Goal: Contribute content: Contribute content

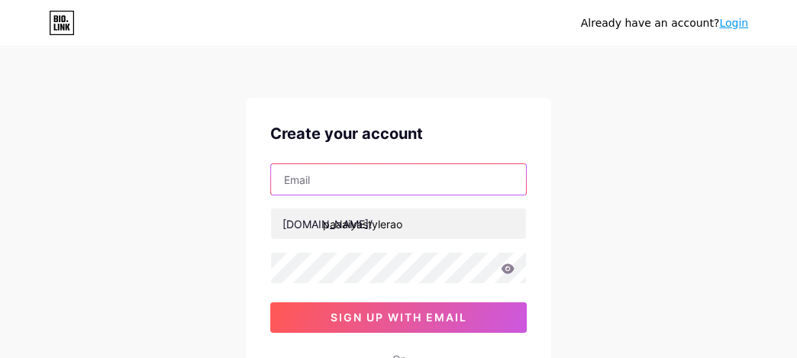
click at [320, 184] on input "text" at bounding box center [398, 179] width 255 height 31
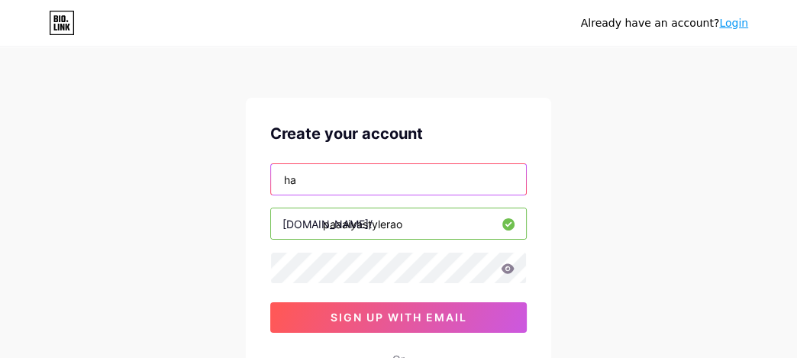
type input "[EMAIL_ADDRESS][DOMAIN_NAME]"
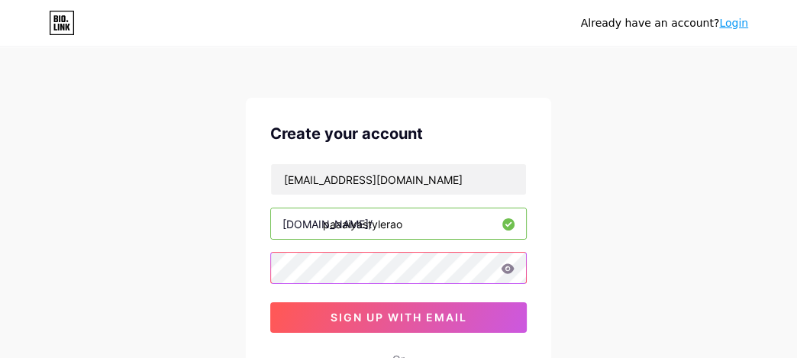
click at [253, 284] on div "Create your account [EMAIL_ADDRESS][DOMAIN_NAME] [DOMAIN_NAME]/ paaaiyastylerao…" at bounding box center [398, 294] width 305 height 392
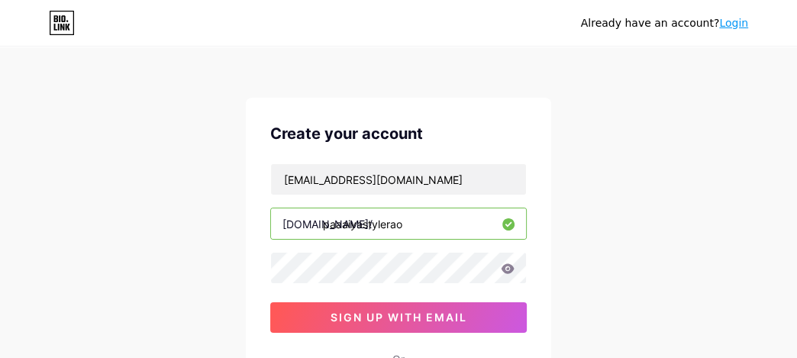
drag, startPoint x: 624, startPoint y: 290, endPoint x: 589, endPoint y: 291, distance: 35.1
click at [624, 290] on div "Already have an account? Login Create your account [EMAIL_ADDRESS][DOMAIN_NAME]…" at bounding box center [398, 292] width 797 height 584
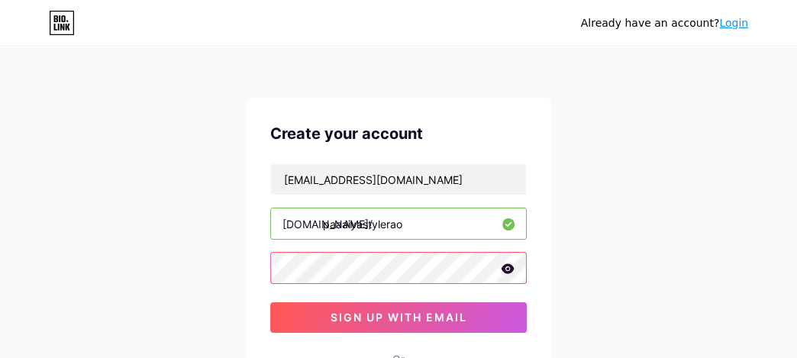
scroll to position [76, 0]
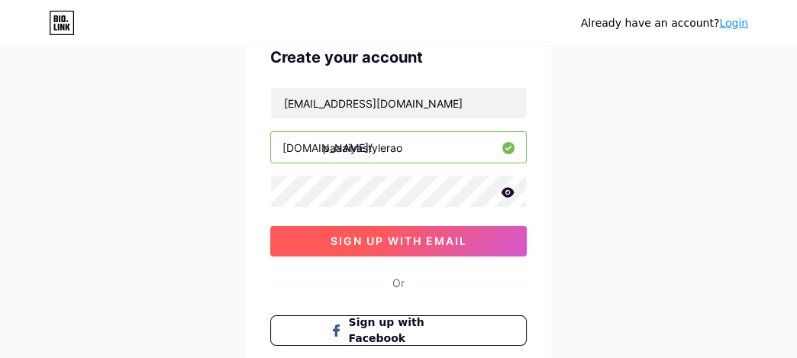
click at [362, 244] on span "sign up with email" at bounding box center [399, 240] width 137 height 13
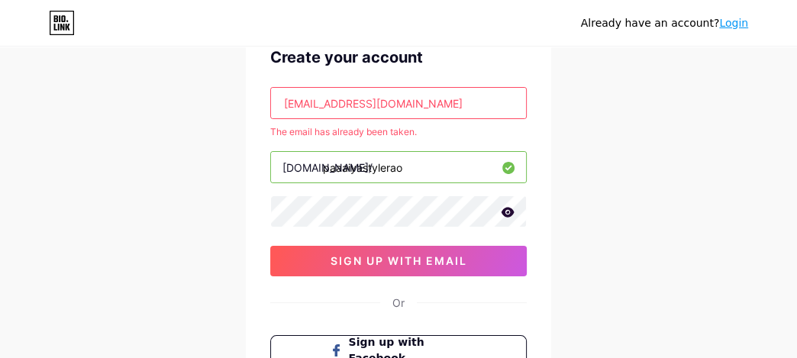
click at [739, 27] on link "Login" at bounding box center [733, 23] width 29 height 12
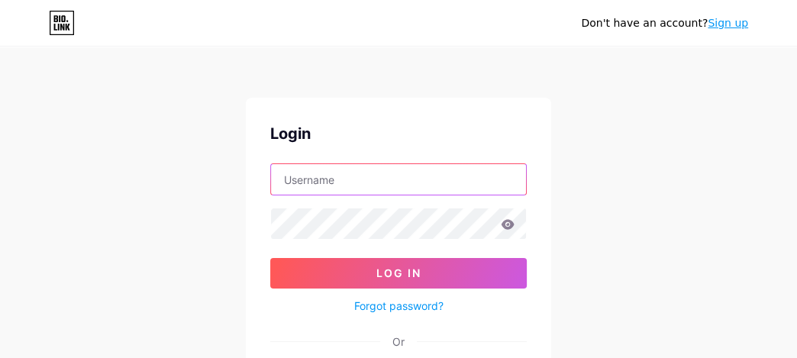
click at [390, 177] on input "text" at bounding box center [398, 179] width 255 height 31
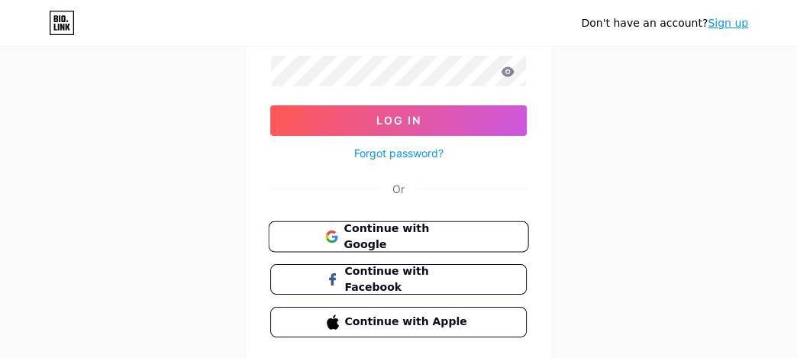
click at [401, 239] on span "Continue with Google" at bounding box center [408, 237] width 128 height 33
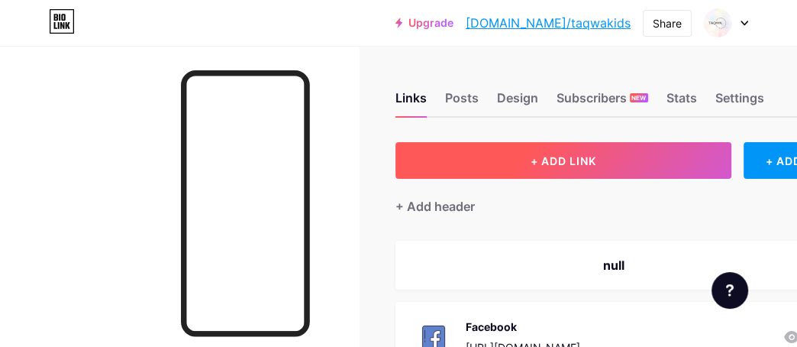
click at [571, 174] on button "+ ADD LINK" at bounding box center [564, 160] width 336 height 37
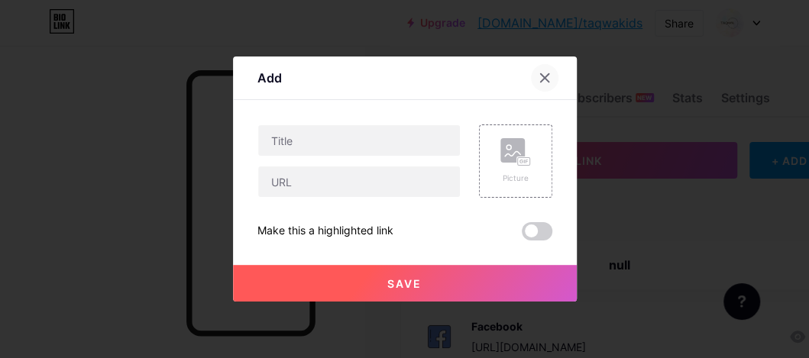
click at [540, 79] on icon at bounding box center [544, 78] width 8 height 8
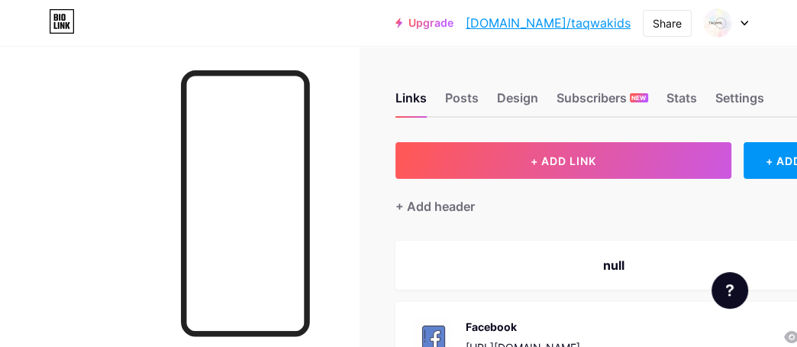
click at [748, 22] on icon at bounding box center [745, 23] width 8 height 5
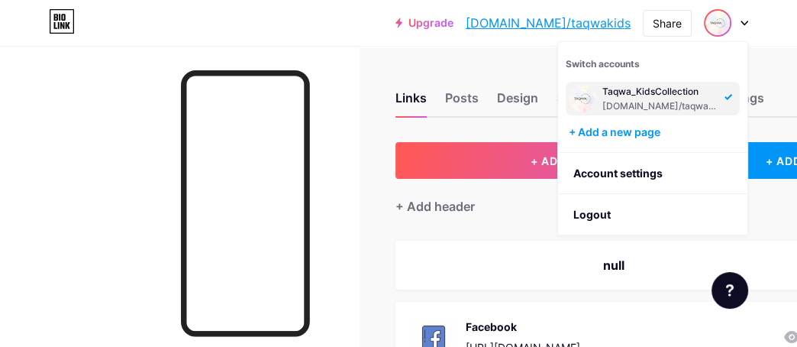
click at [340, 53] on div at bounding box center [179, 219] width 359 height 347
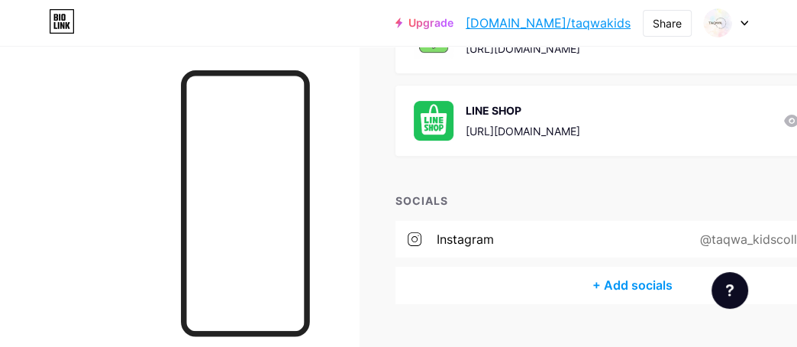
scroll to position [412, 0]
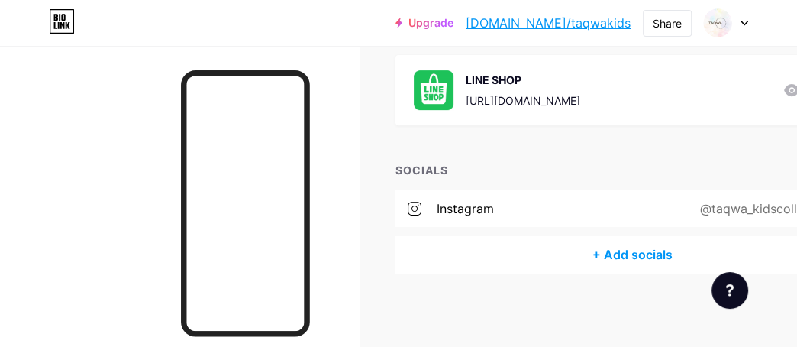
click at [661, 257] on div "+ Add socials" at bounding box center [633, 254] width 474 height 37
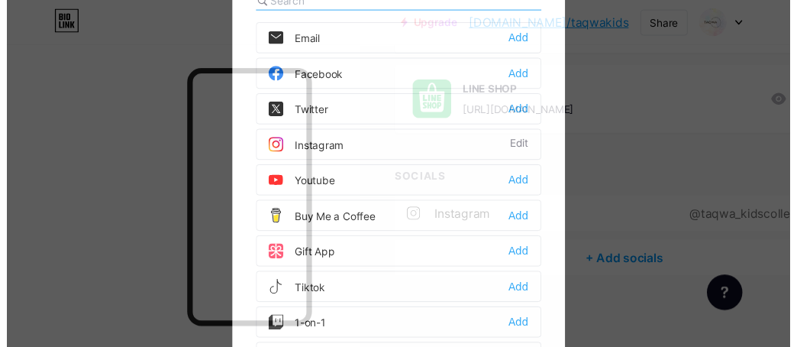
scroll to position [76, 0]
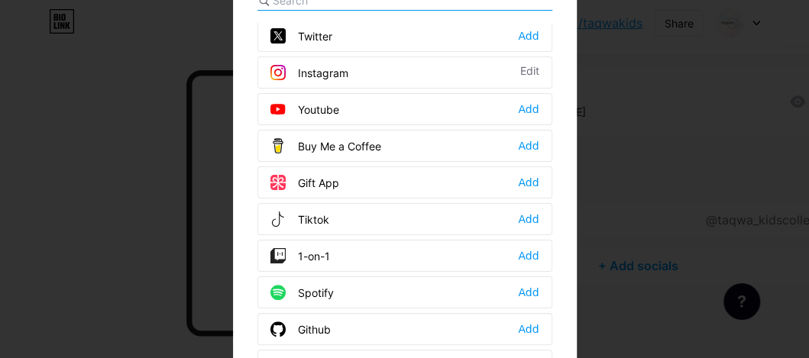
click at [341, 224] on div "Tiktok Add" at bounding box center [404, 219] width 295 height 32
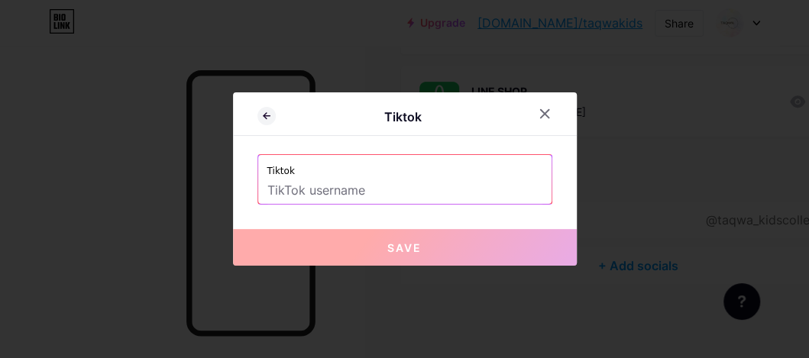
click at [360, 166] on label "Tiktok" at bounding box center [404, 166] width 275 height 23
click at [350, 188] on input "text" at bounding box center [404, 191] width 275 height 26
paste input "https://www.tiktok.com/@taqwakidscollection"
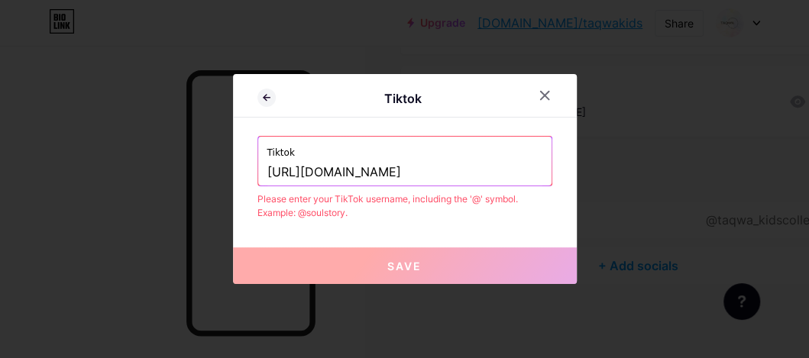
click at [396, 173] on input "https://www.tiktok.com/@taqwakidscollection" at bounding box center [404, 173] width 275 height 26
drag, startPoint x: 402, startPoint y: 171, endPoint x: 193, endPoint y: 170, distance: 208.5
click at [193, 170] on div "Tiktok Tiktok https://www.tiktok.com/@taqwakidscollection Please enter your Tik…" at bounding box center [404, 179] width 809 height 358
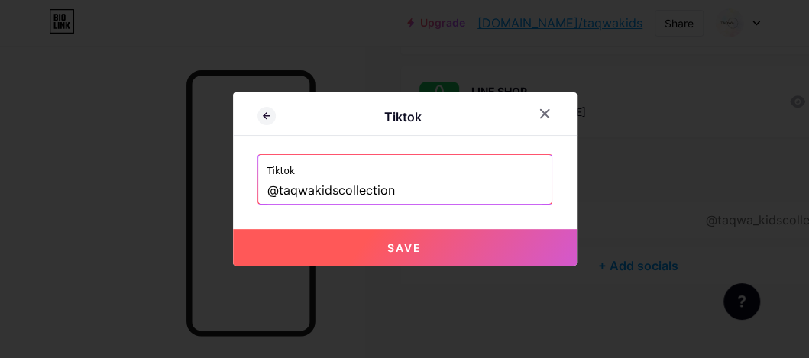
click at [437, 260] on button "Save" at bounding box center [405, 247] width 344 height 37
type input "https://tiktok.com/@taqwakidscollection"
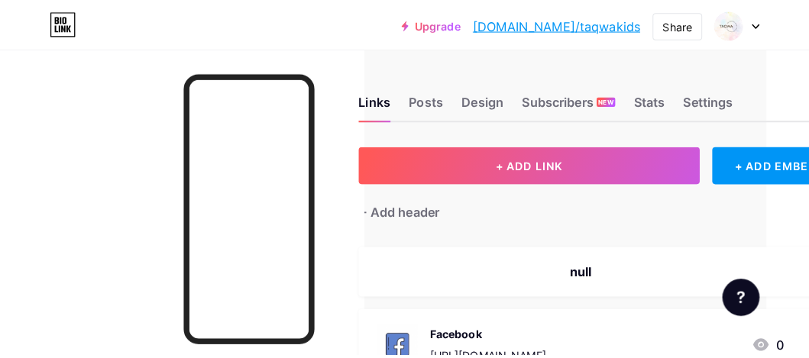
scroll to position [0, 44]
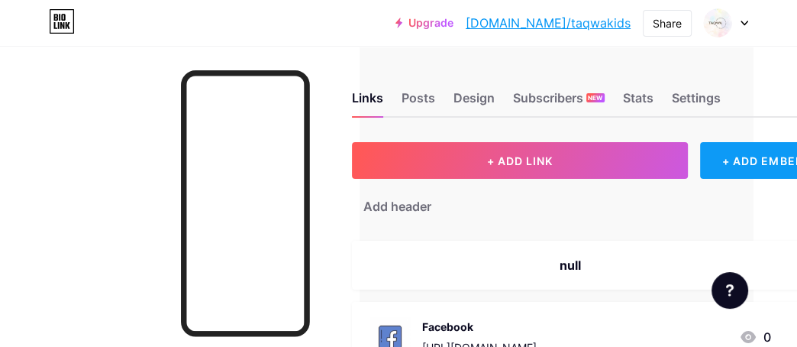
click at [729, 158] on div "+ ADD EMBED" at bounding box center [763, 160] width 126 height 37
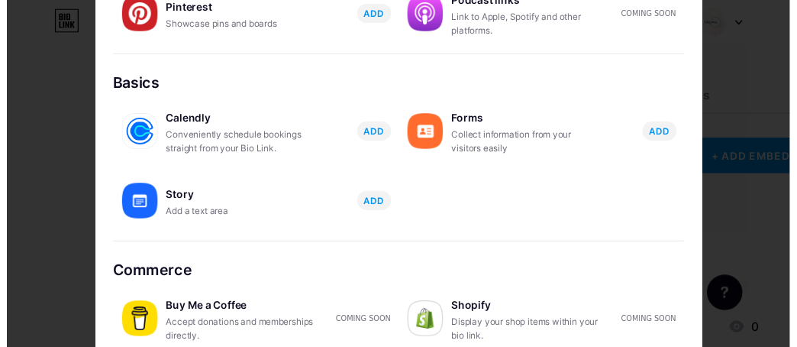
scroll to position [0, 0]
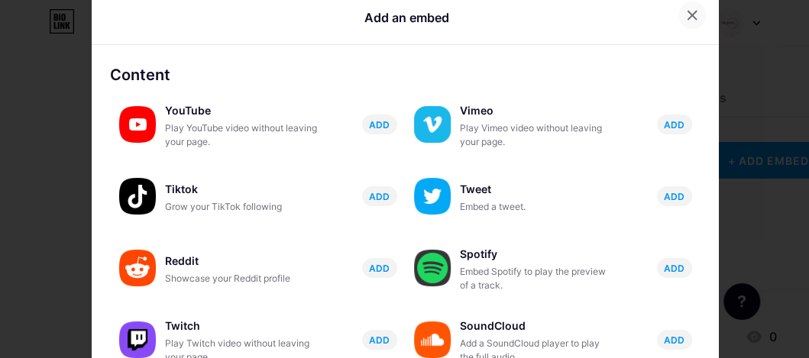
click at [681, 22] on div at bounding box center [691, 15] width 27 height 27
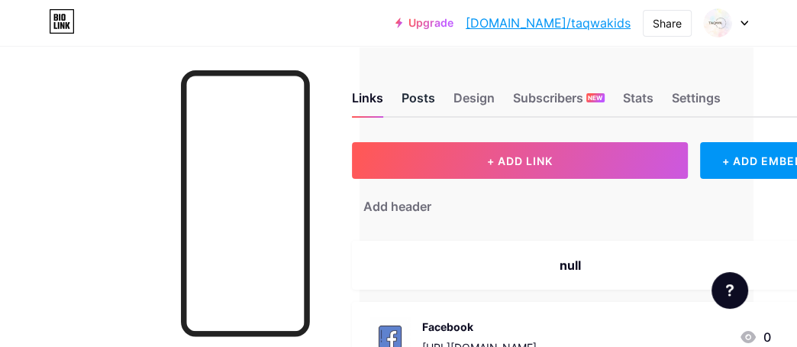
click at [422, 99] on div "Posts" at bounding box center [419, 102] width 34 height 27
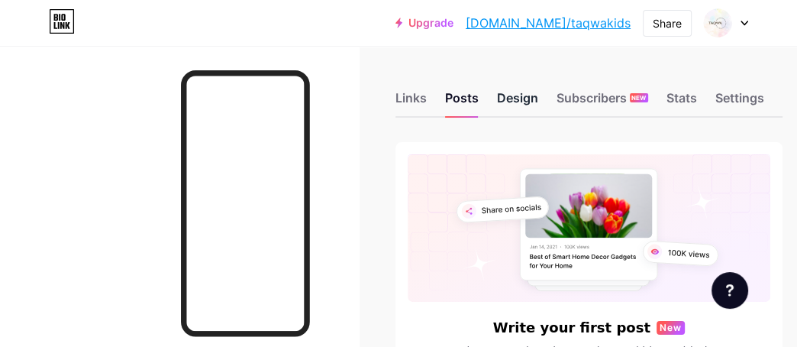
click at [512, 96] on div "Design" at bounding box center [517, 102] width 41 height 27
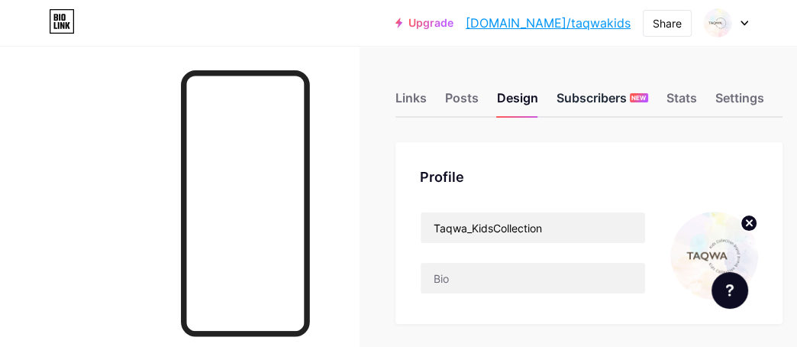
click at [578, 89] on div "Subscribers NEW" at bounding box center [603, 102] width 92 height 27
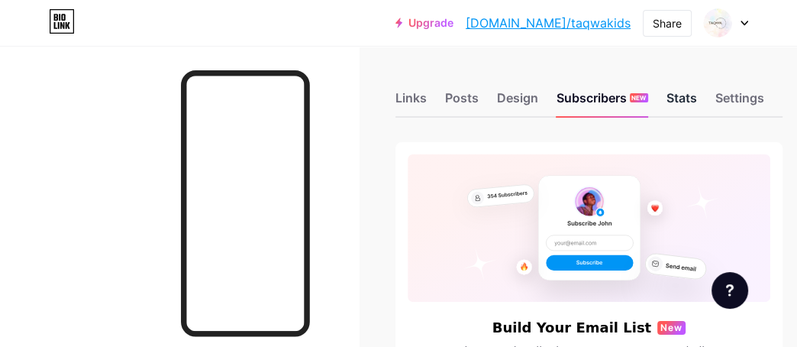
click at [682, 107] on div "Stats" at bounding box center [682, 102] width 31 height 27
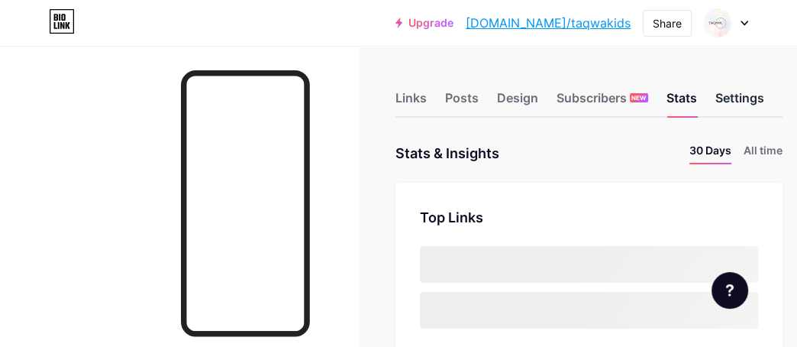
click at [732, 99] on div "Settings" at bounding box center [740, 102] width 49 height 27
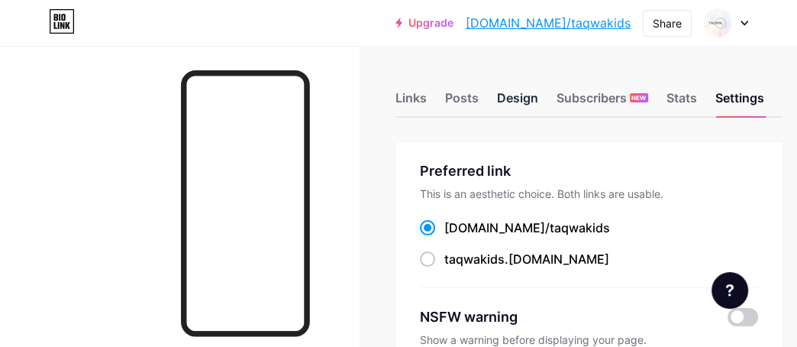
click at [505, 97] on div "Design" at bounding box center [517, 102] width 41 height 27
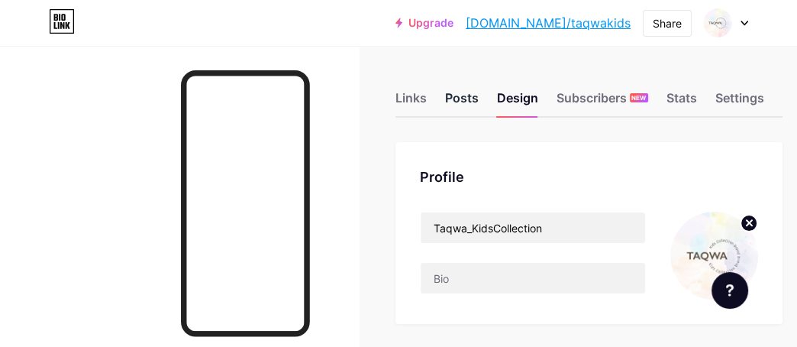
click at [457, 102] on div "Posts" at bounding box center [462, 102] width 34 height 27
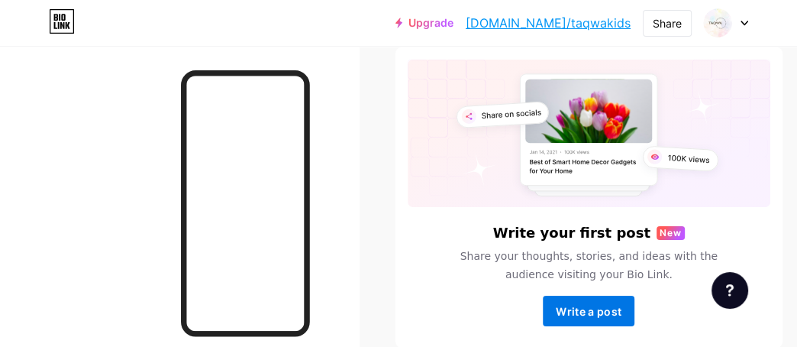
scroll to position [171, 0]
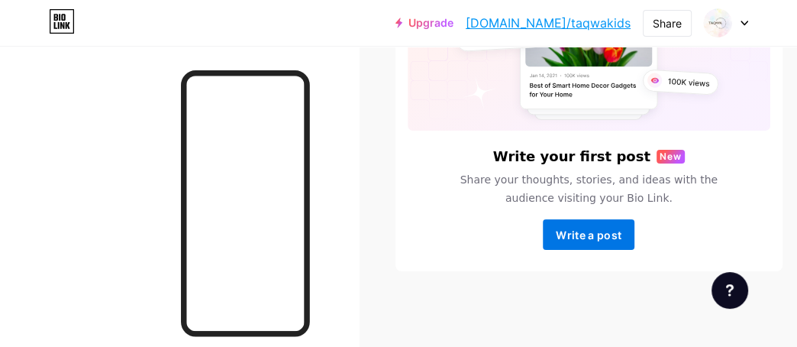
click at [596, 241] on button "Write a post" at bounding box center [589, 234] width 92 height 31
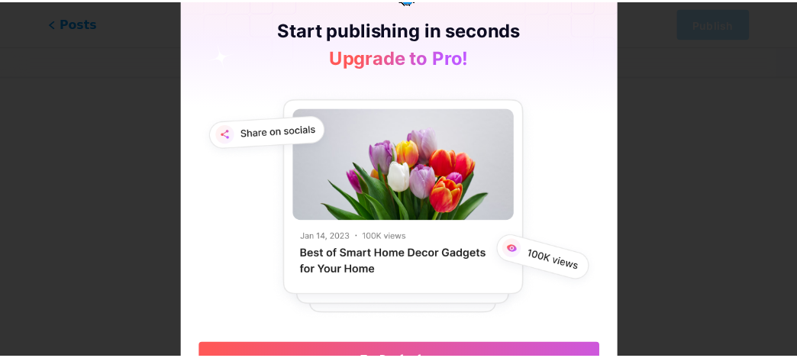
scroll to position [57, 0]
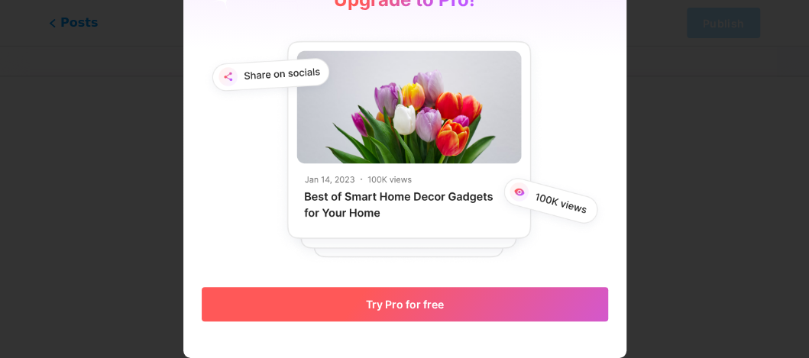
click at [415, 310] on span "Try Pro for free" at bounding box center [405, 304] width 78 height 13
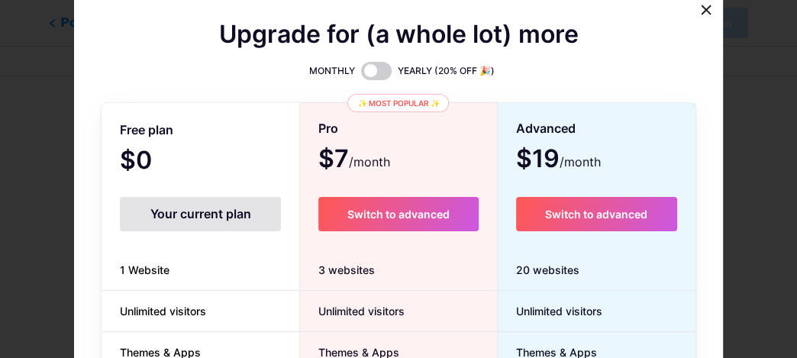
scroll to position [0, 0]
click at [705, 13] on icon at bounding box center [706, 10] width 12 height 12
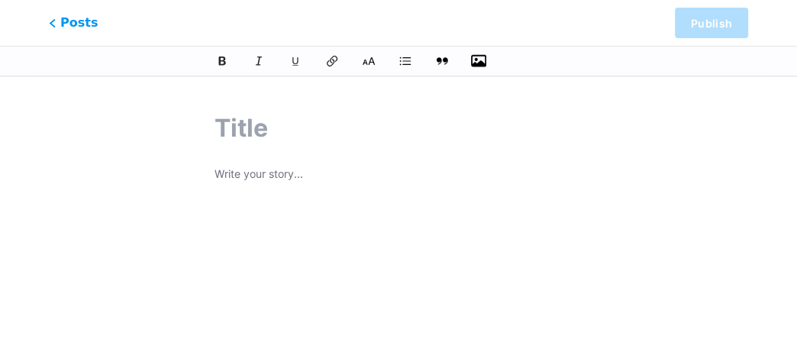
click at [480, 61] on icon "button" at bounding box center [478, 61] width 15 height 12
click at [0, 0] on input "file" at bounding box center [0, 0] width 0 height 0
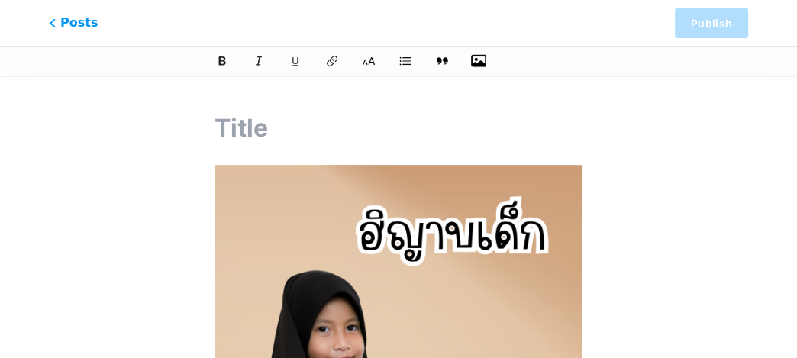
click at [234, 128] on input "text" at bounding box center [399, 128] width 368 height 37
click at [335, 55] on icon at bounding box center [332, 61] width 13 height 14
click at [226, 137] on input "text" at bounding box center [399, 128] width 368 height 37
type input "8"
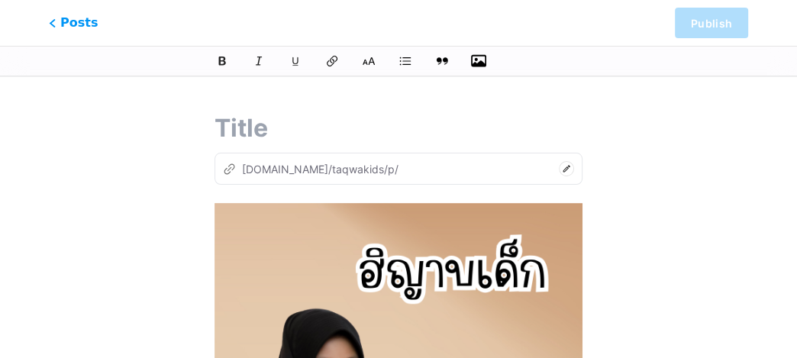
type input "8"
type input "คอลใหม่"
click at [345, 137] on input "คอลใหม่" at bounding box center [399, 128] width 368 height 37
click at [336, 63] on icon at bounding box center [332, 60] width 15 height 15
click at [335, 173] on div "z bio.link/taqwakids/p/" at bounding box center [311, 169] width 176 height 16
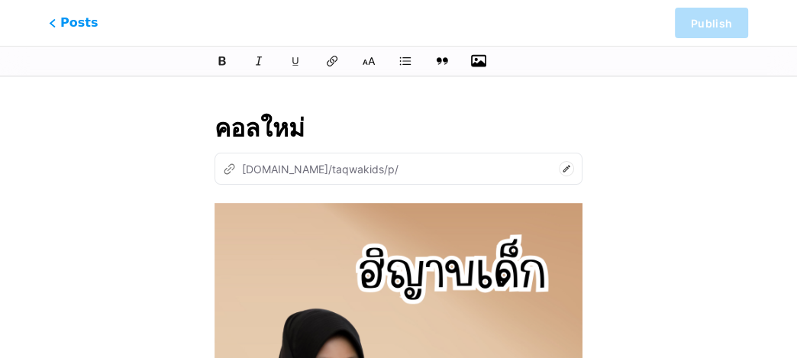
click at [538, 175] on div "z bio.link/taqwakids/p/" at bounding box center [399, 169] width 368 height 32
drag, startPoint x: 443, startPoint y: 193, endPoint x: 418, endPoint y: 195, distance: 25.2
click at [349, 133] on input "คอลใหม่" at bounding box center [399, 128] width 368 height 37
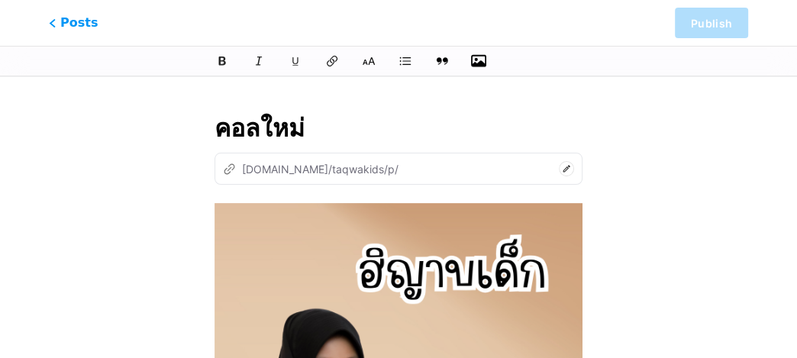
click at [251, 165] on div "z bio.link/taqwakids/p/" at bounding box center [311, 169] width 176 height 16
drag, startPoint x: 232, startPoint y: 176, endPoint x: 453, endPoint y: 177, distance: 220.7
click at [432, 177] on div "z bio.link/taqwakids/p/" at bounding box center [399, 169] width 368 height 32
click at [559, 170] on icon at bounding box center [566, 168] width 15 height 15
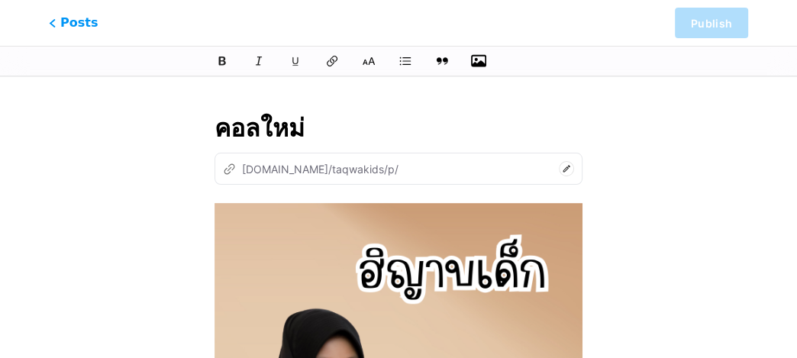
click at [312, 173] on div "z bio.link/taqwakids/p/" at bounding box center [311, 169] width 176 height 16
click at [318, 134] on input "คอลใหม่" at bounding box center [399, 128] width 368 height 37
click at [322, 63] on button at bounding box center [332, 61] width 23 height 23
click at [280, 128] on input "คอลใหม่" at bounding box center [399, 128] width 368 height 37
click at [376, 118] on input "คอลใหม่" at bounding box center [399, 128] width 368 height 37
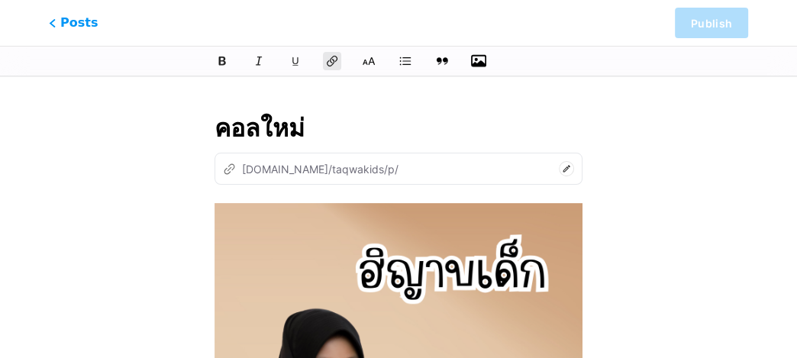
click at [563, 167] on icon at bounding box center [566, 168] width 7 height 7
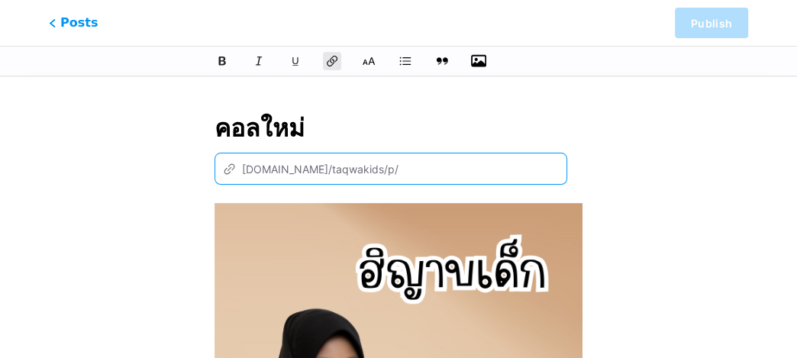
paste input "https://s.shopee.co.th/BJeujrbWE"
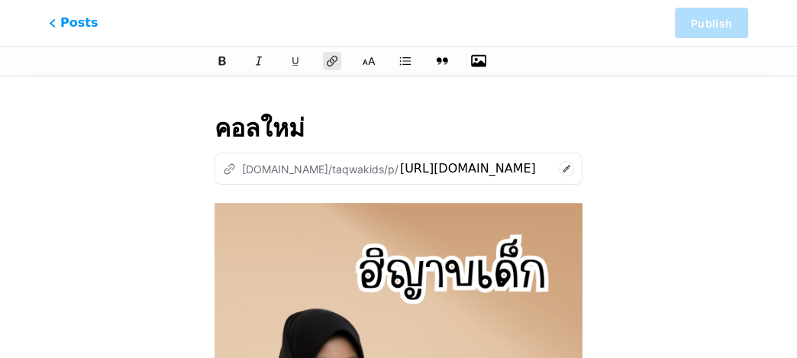
type input "httpssshopeecothbjeujrbwe"
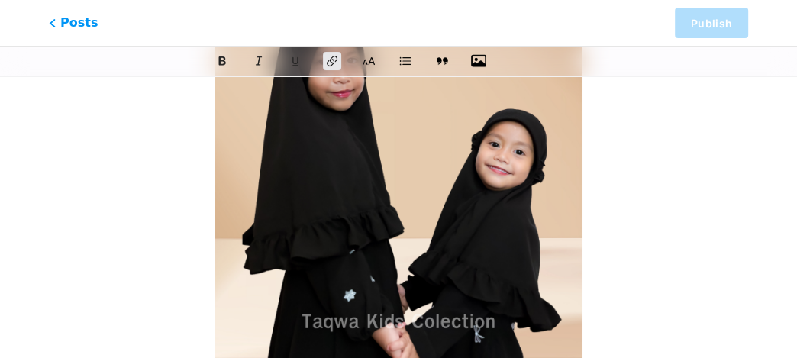
scroll to position [406, 0]
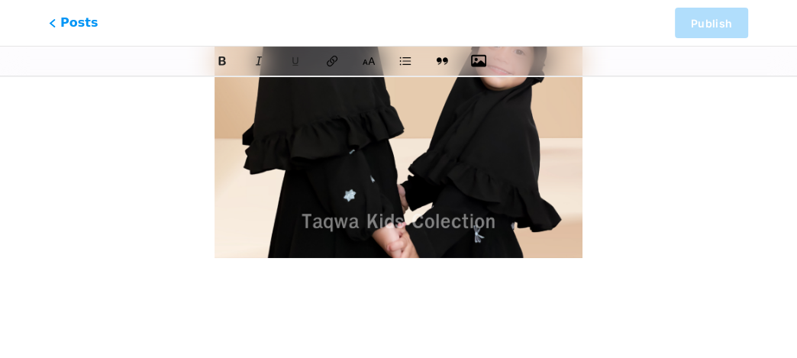
click at [344, 300] on div at bounding box center [399, 54] width 368 height 512
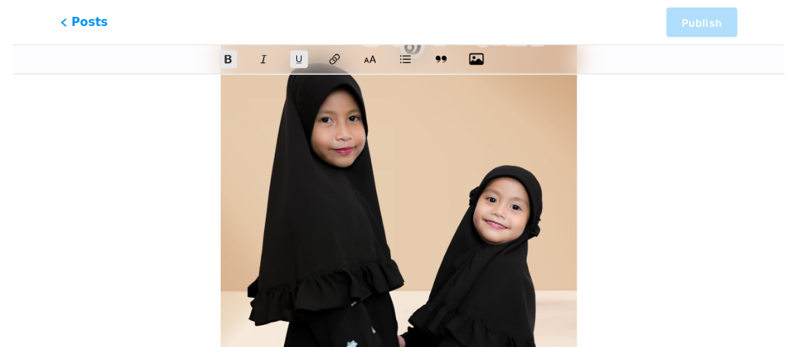
scroll to position [0, 0]
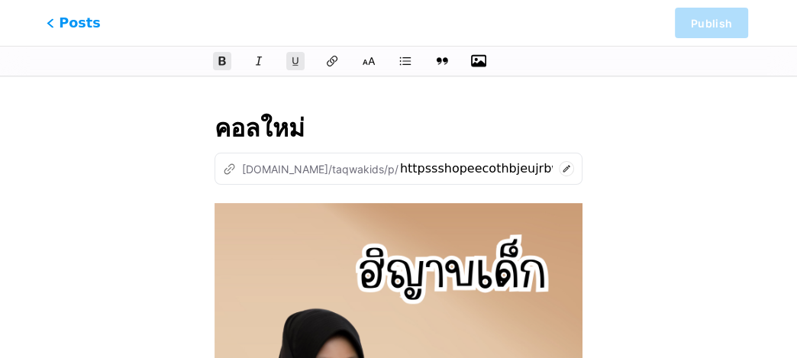
click at [76, 24] on span "Posts" at bounding box center [74, 23] width 54 height 20
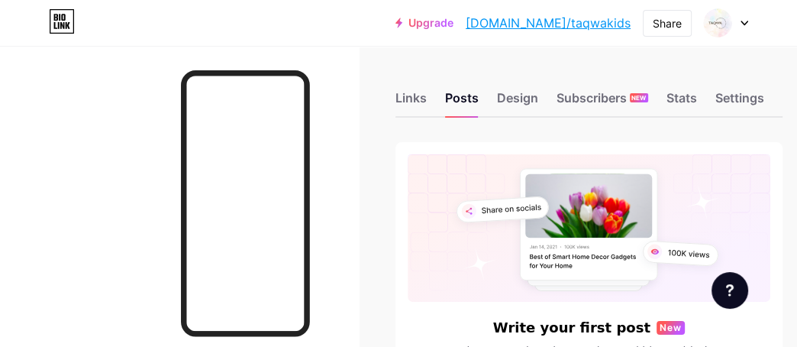
scroll to position [171, 0]
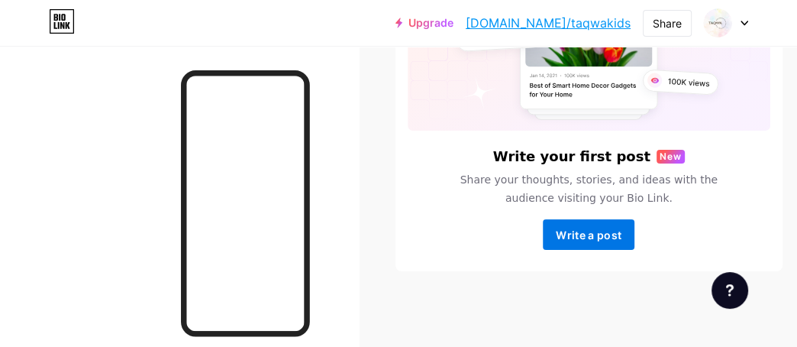
click at [596, 237] on span "Write a post" at bounding box center [589, 234] width 66 height 13
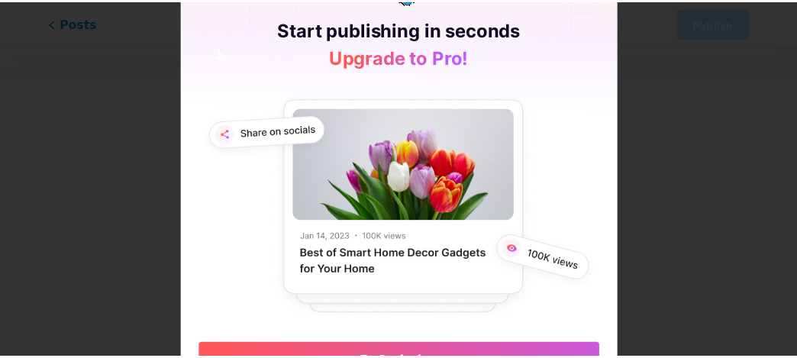
scroll to position [57, 0]
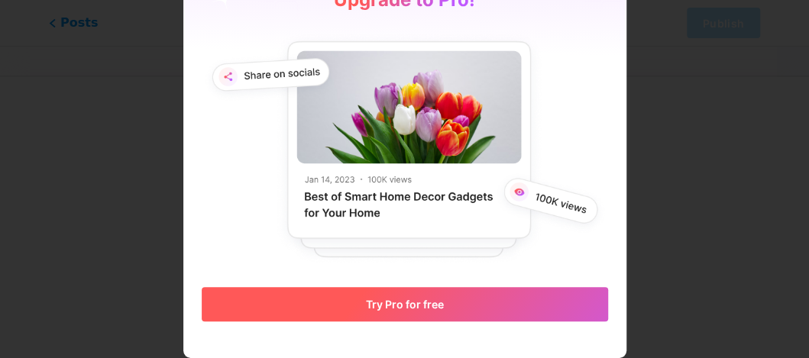
click at [406, 302] on span "Try Pro for free" at bounding box center [405, 304] width 78 height 13
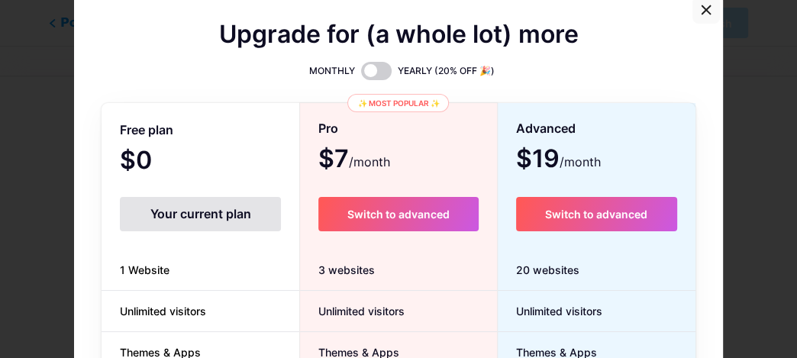
click at [698, 13] on div at bounding box center [706, 9] width 27 height 27
